Goal: Transaction & Acquisition: Purchase product/service

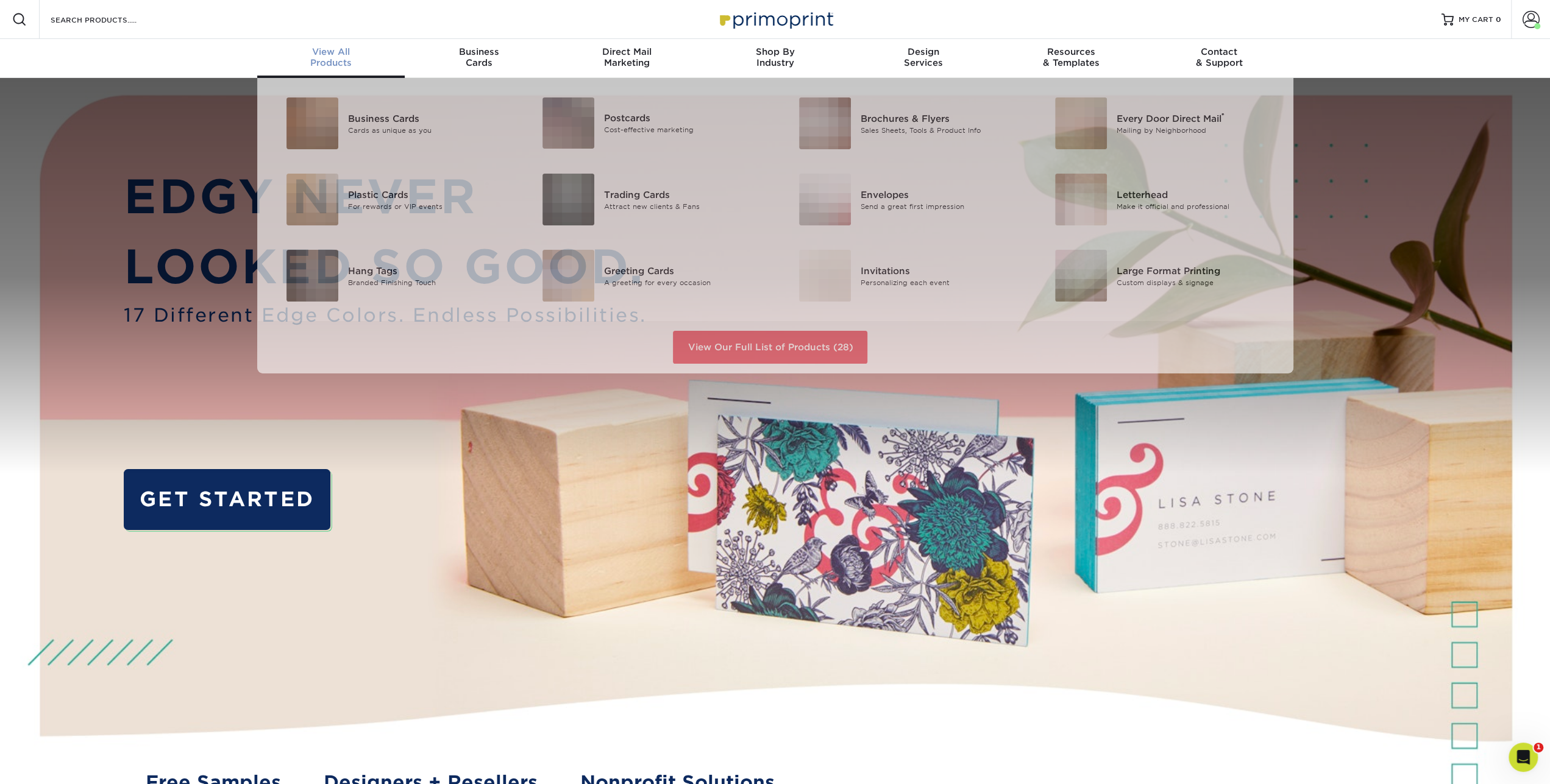
click at [328, 59] on div "View All Products" at bounding box center [331, 57] width 148 height 22
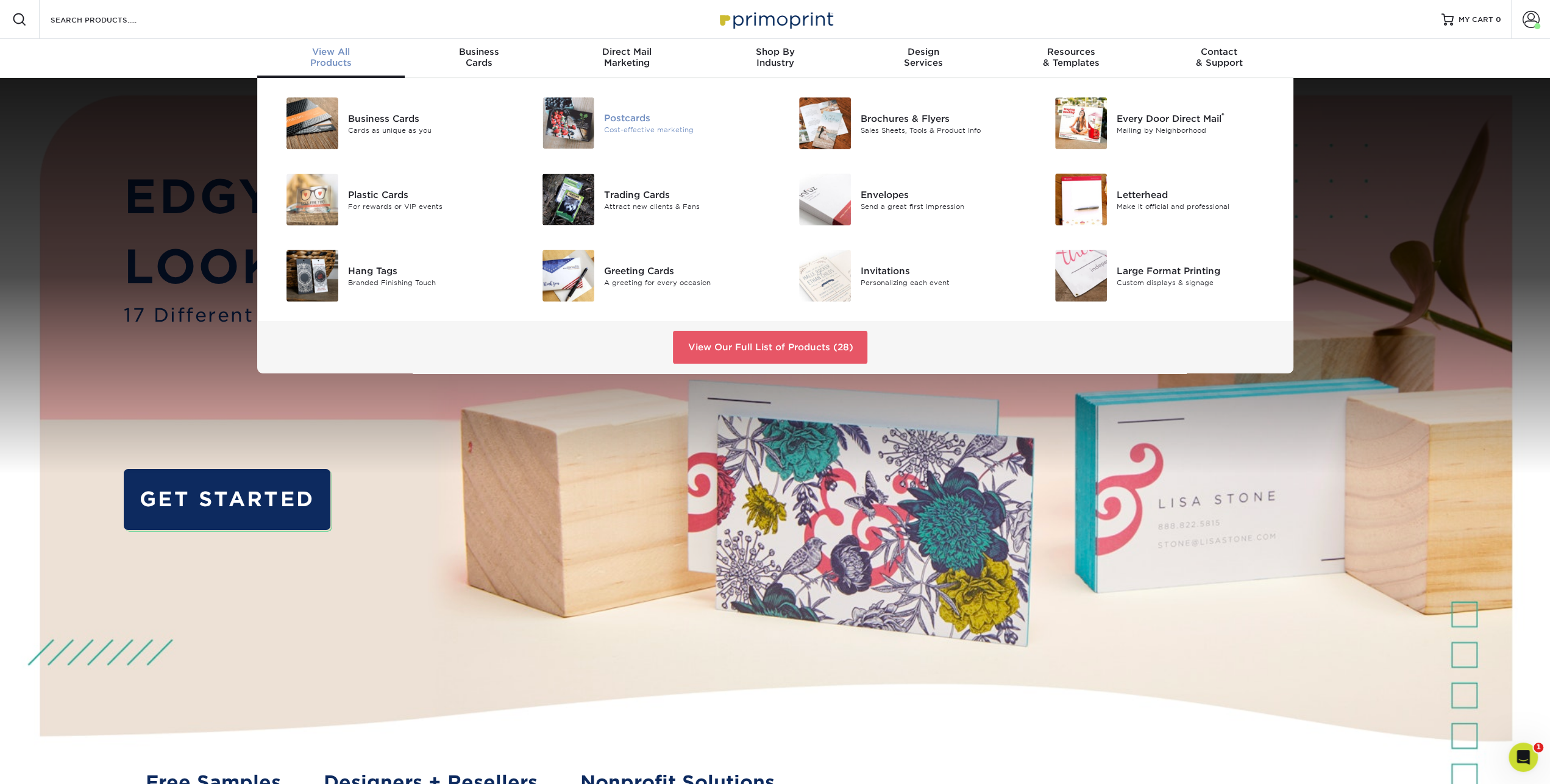
click at [633, 115] on div "Postcards" at bounding box center [685, 118] width 162 height 13
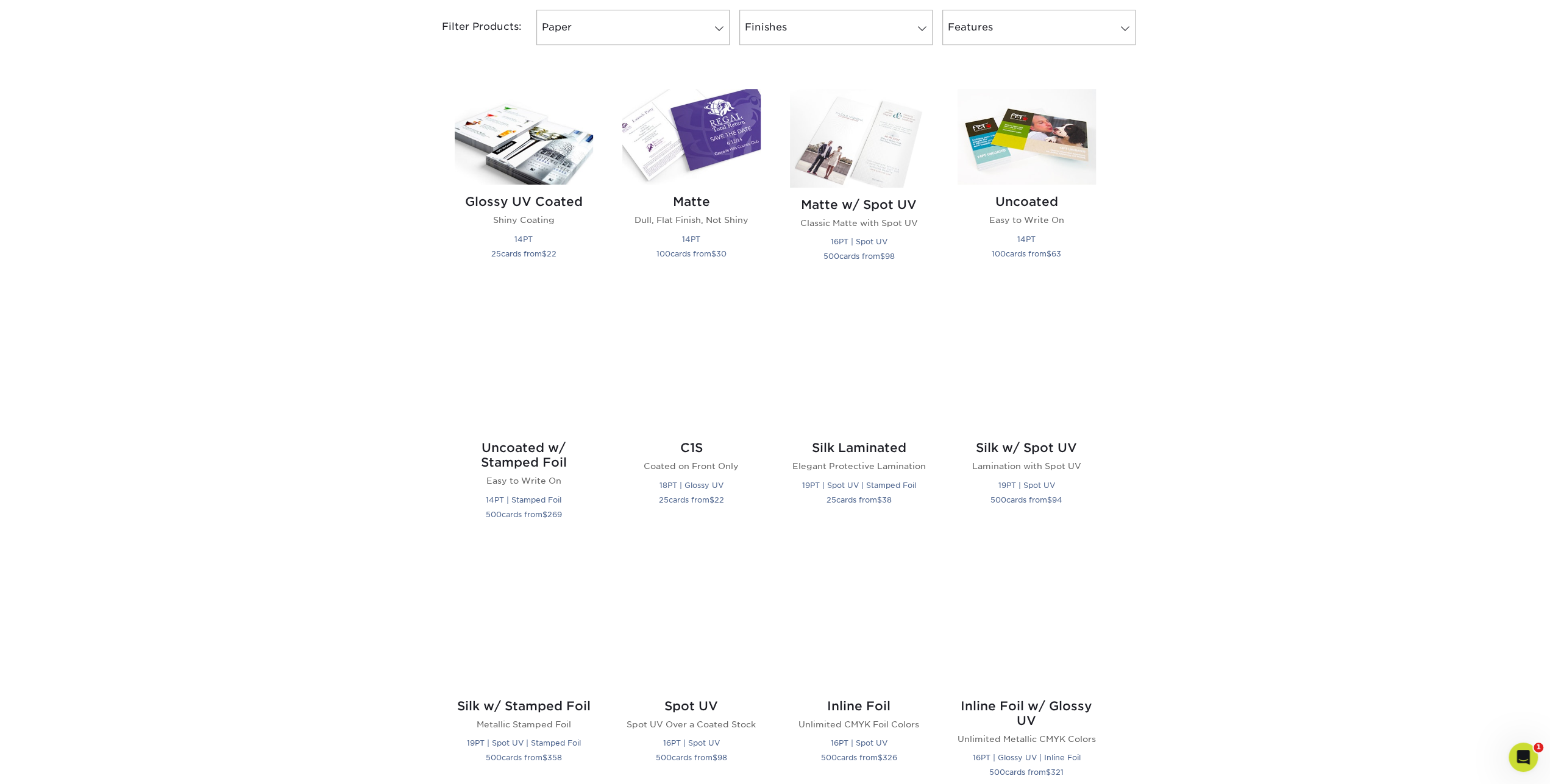
scroll to position [528, 0]
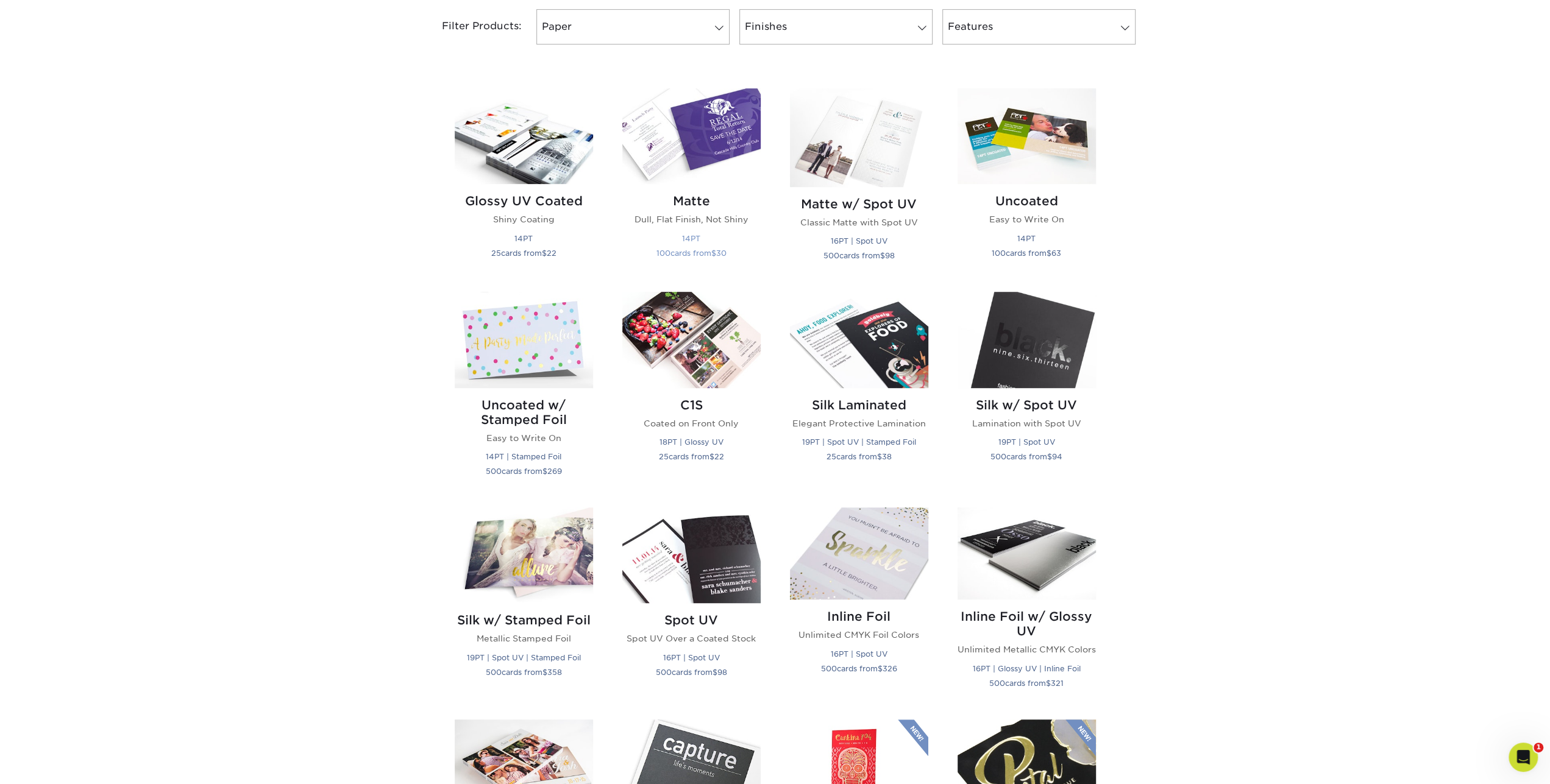
click at [731, 138] on img at bounding box center [691, 136] width 138 height 95
